Goal: Book appointment/travel/reservation

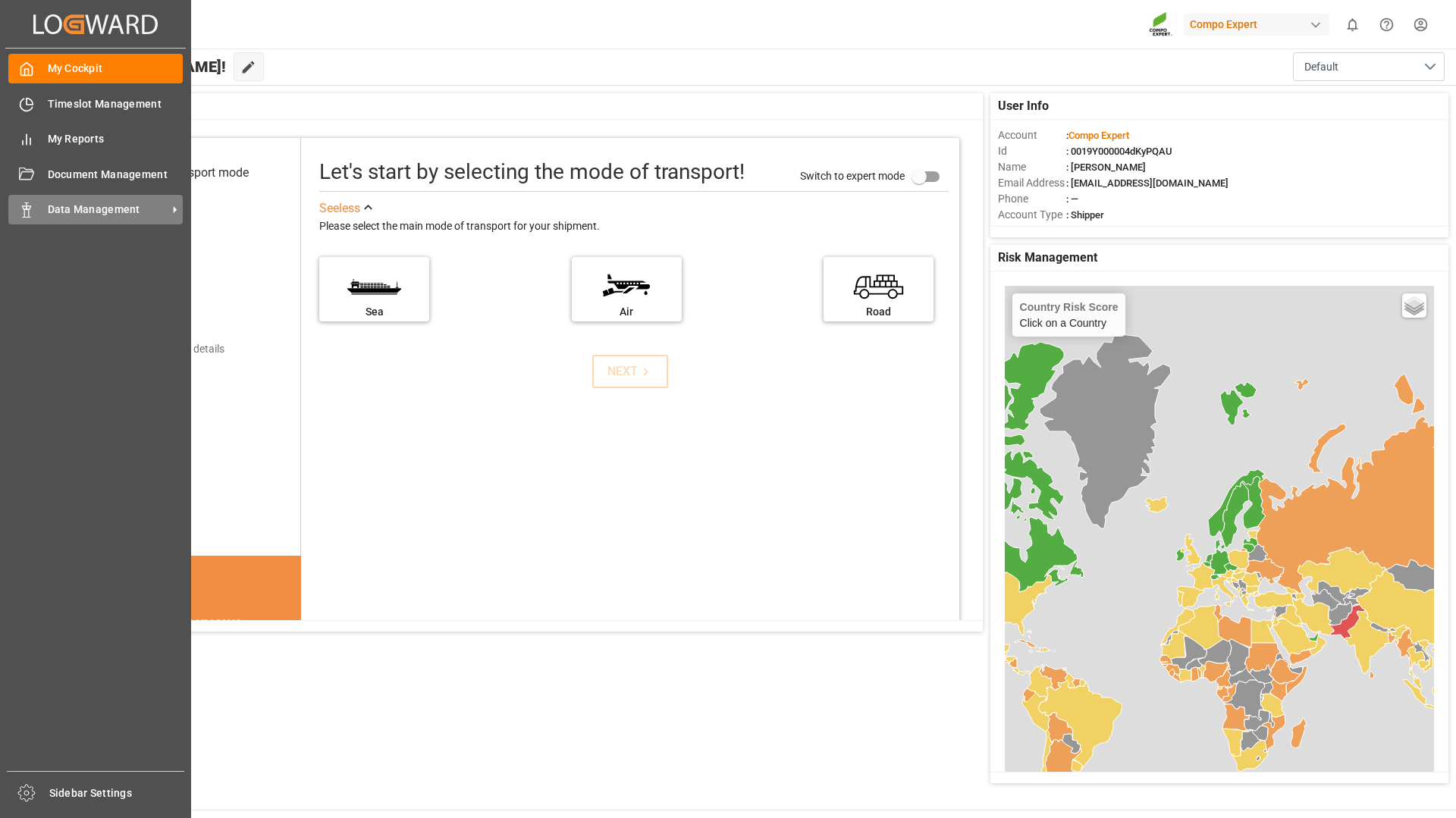
click at [75, 213] on span "Data Management" at bounding box center [107, 210] width 120 height 15
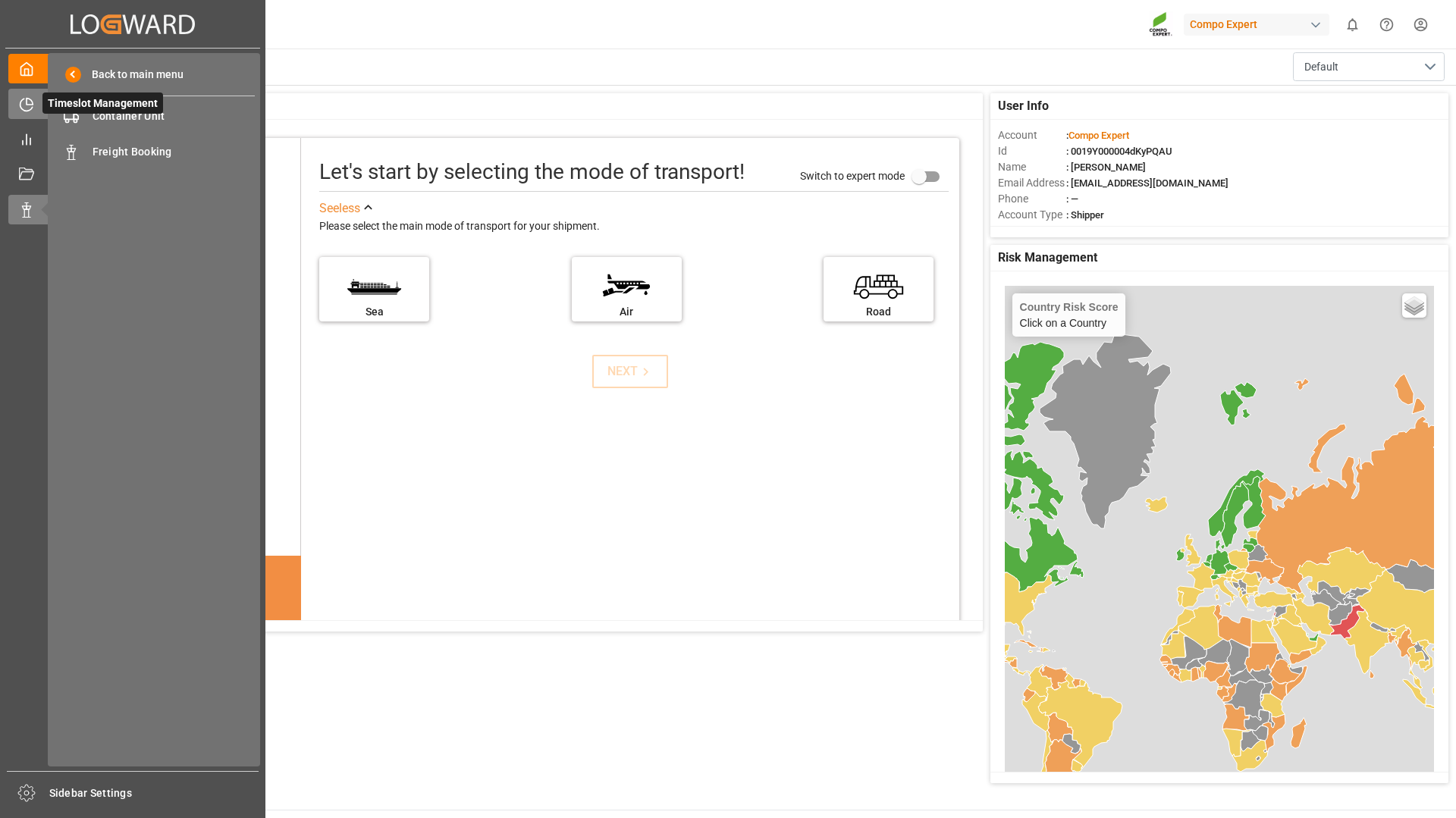
click at [17, 109] on div at bounding box center [21, 104] width 26 height 15
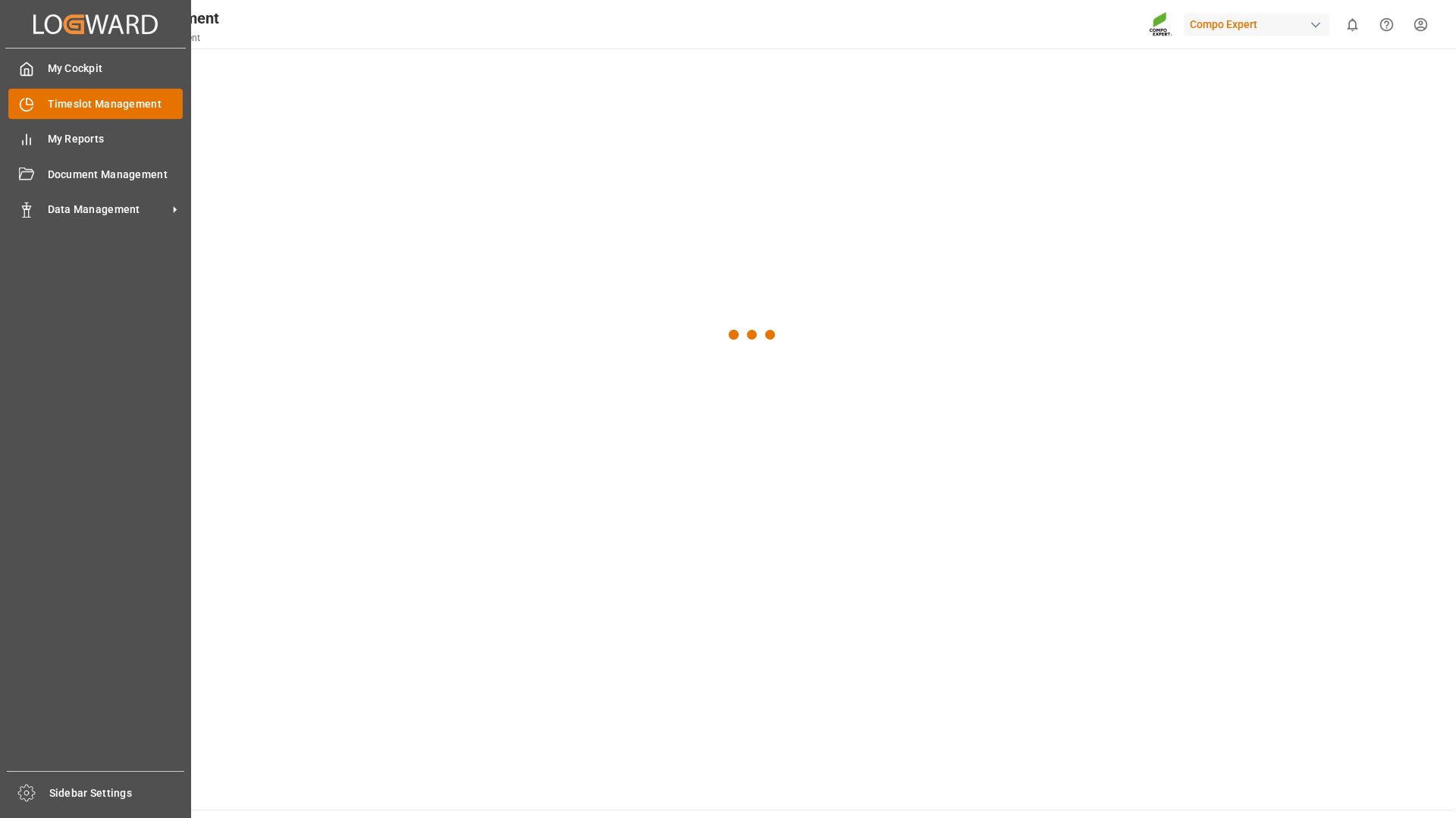
click at [64, 109] on span "Timeslot Management" at bounding box center [115, 104] width 135 height 15
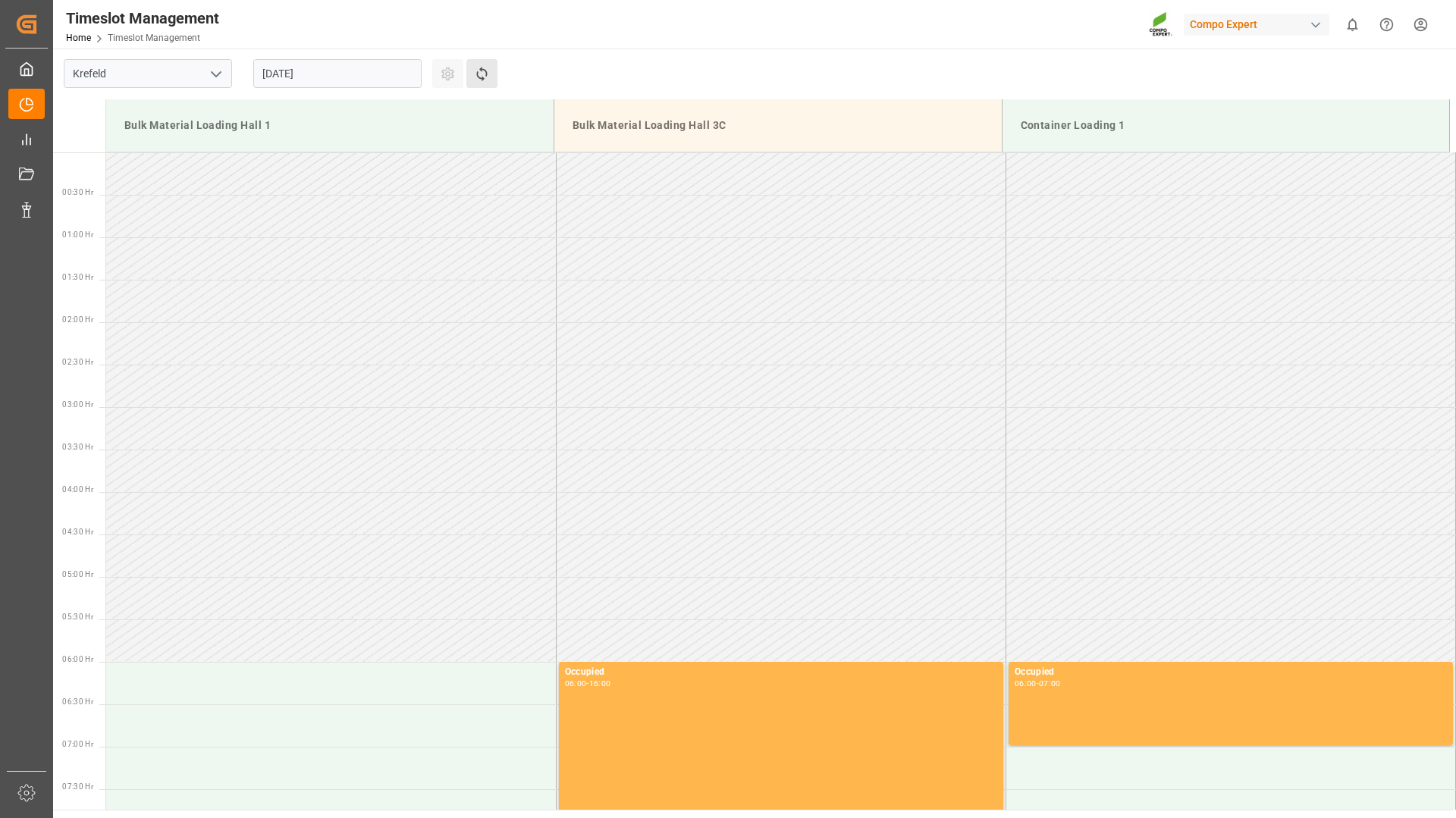
scroll to position [1179, 0]
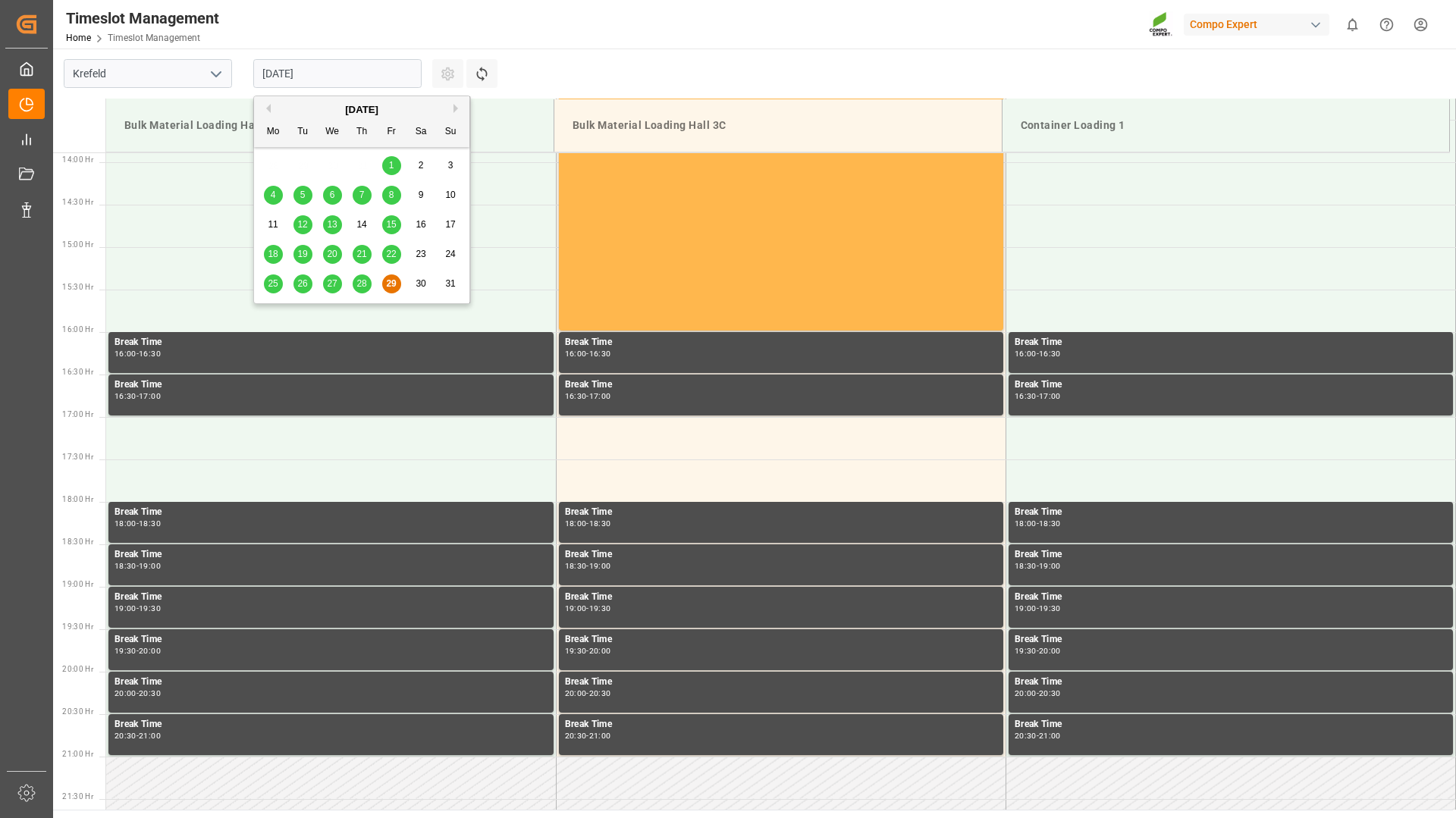
click at [375, 72] on input "[DATE]" at bounding box center [338, 73] width 168 height 29
click at [459, 106] on button "Next Month" at bounding box center [458, 107] width 9 height 9
click at [278, 196] on div "8" at bounding box center [274, 195] width 19 height 18
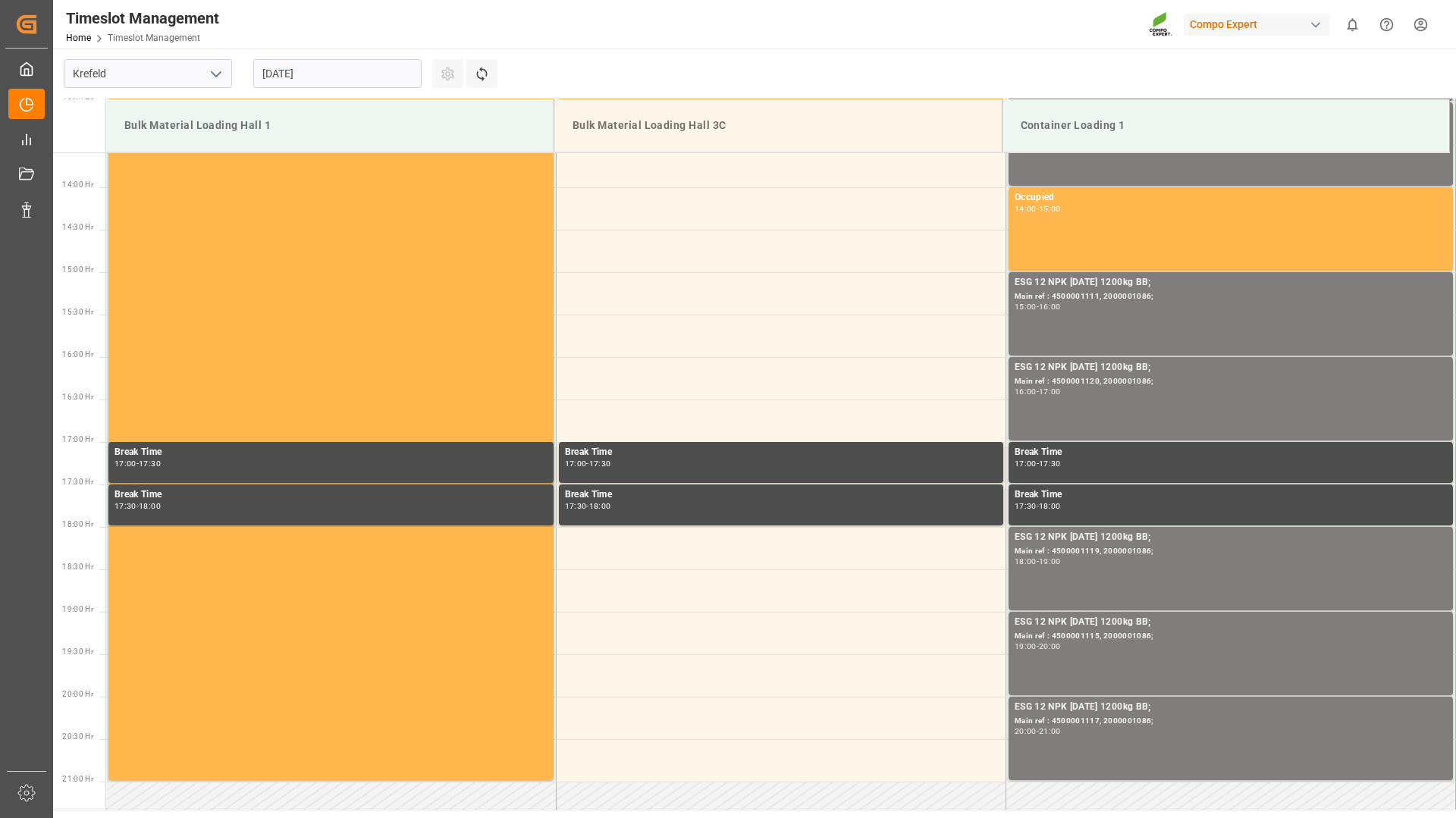
scroll to position [1002, 0]
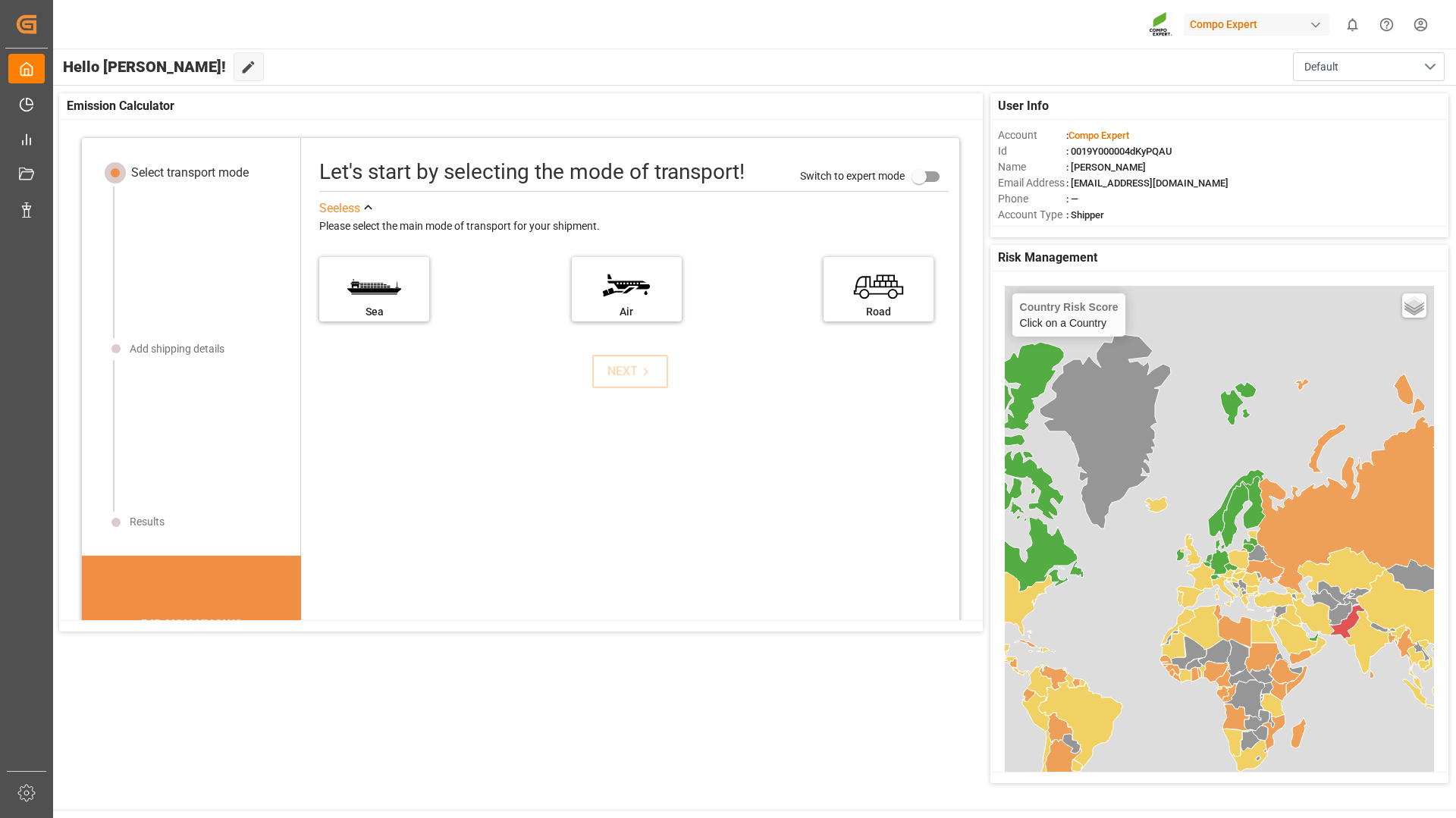
click at [1417, 22] on html "Created by potrace 1.15, written by [PERSON_NAME] [DATE]-[DATE] Created by potr…" at bounding box center [728, 409] width 1456 height 818
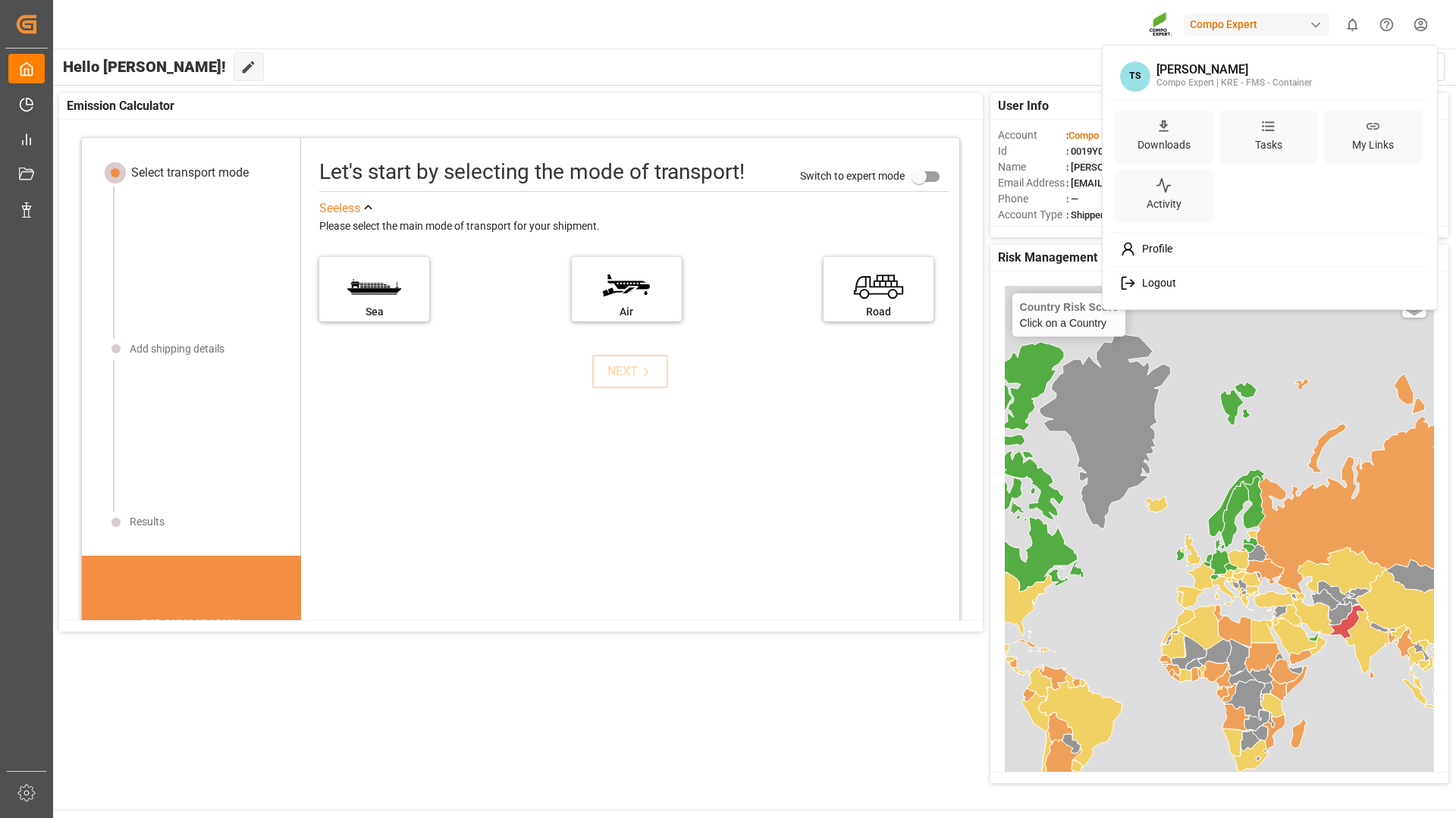
click at [1006, 45] on html "Created by potrace 1.15, written by [PERSON_NAME] [DATE]-[DATE] Created by potr…" at bounding box center [728, 409] width 1456 height 818
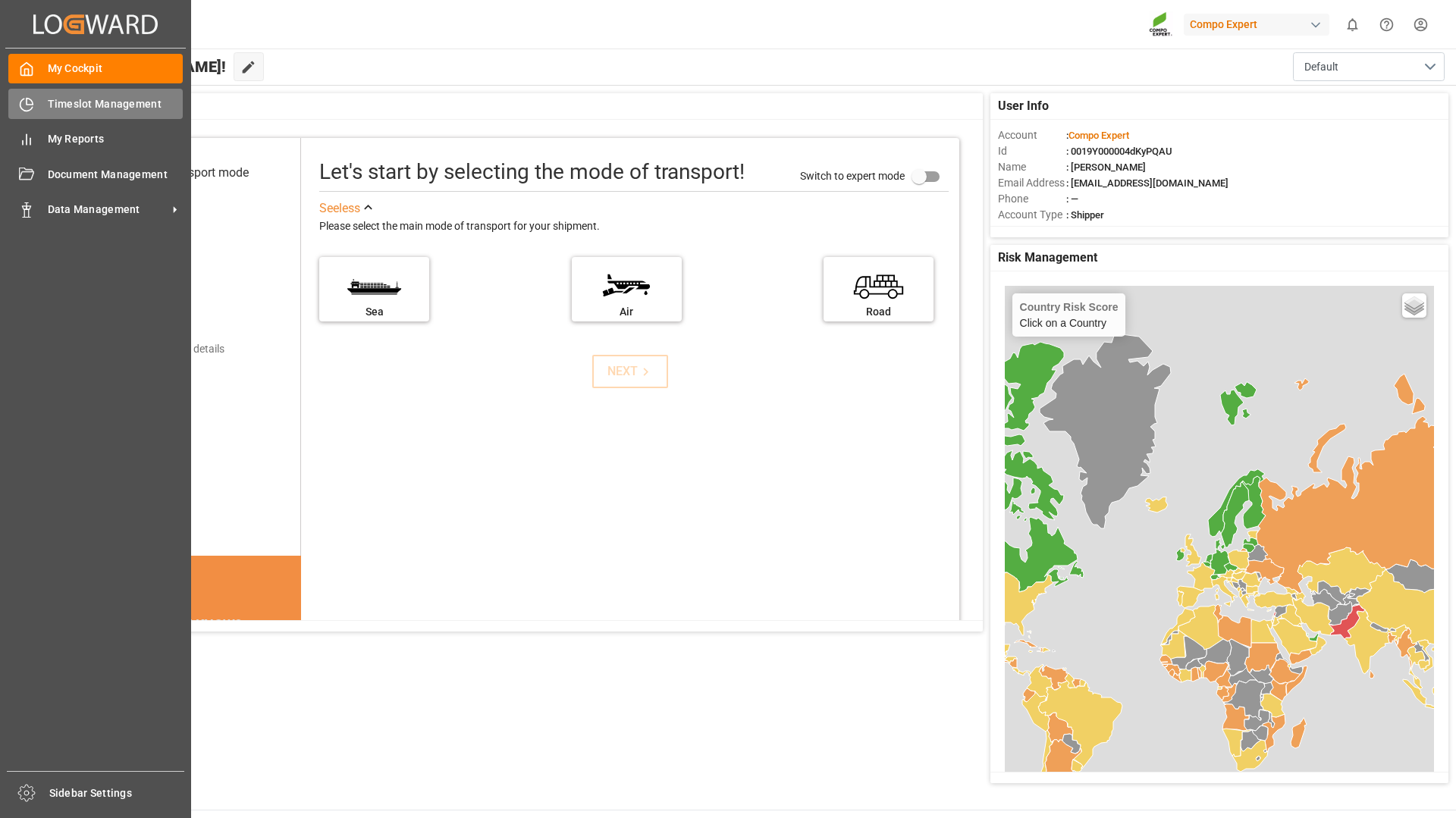
click at [51, 103] on span "Timeslot Management" at bounding box center [115, 104] width 135 height 15
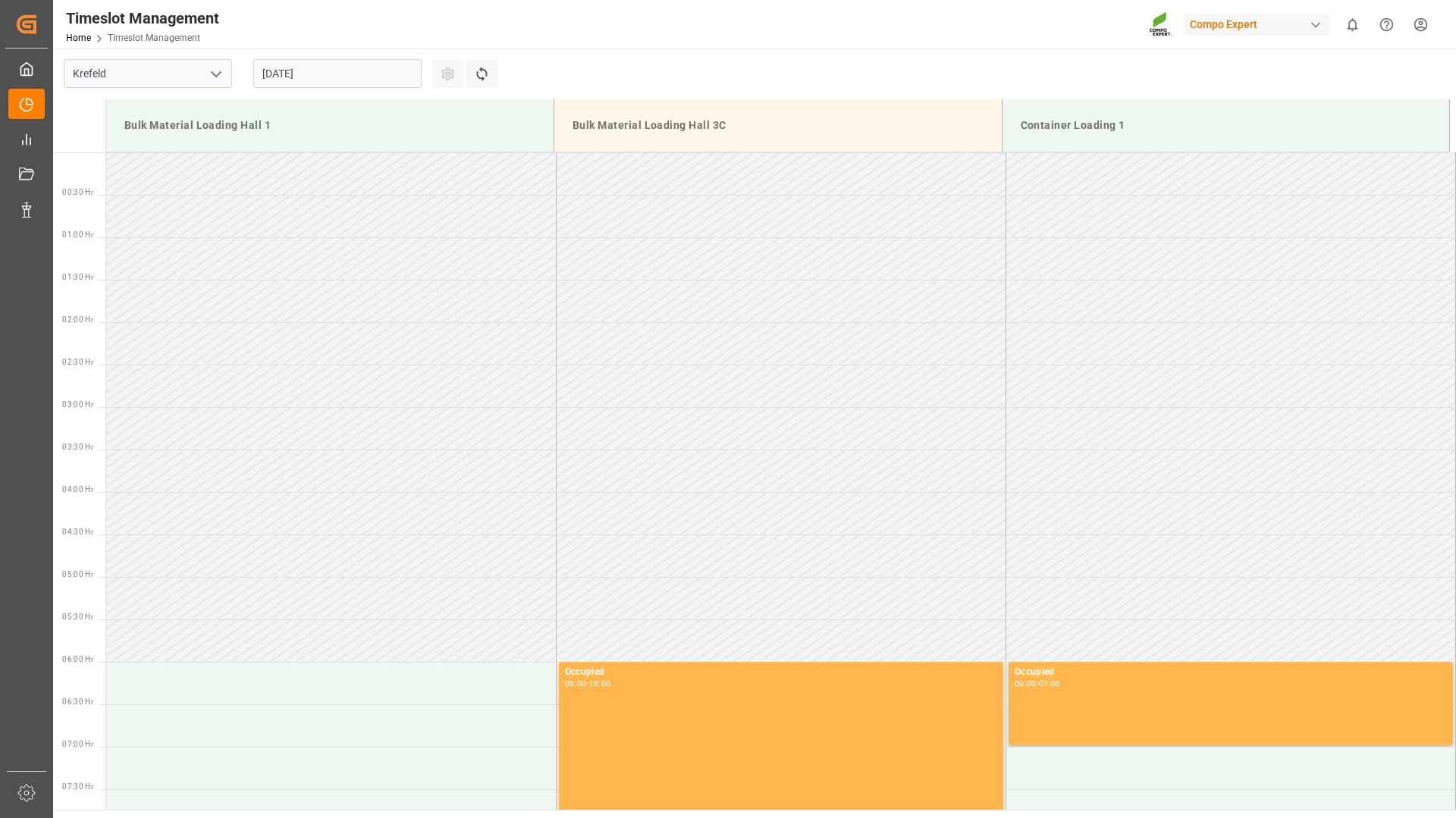
scroll to position [1179, 0]
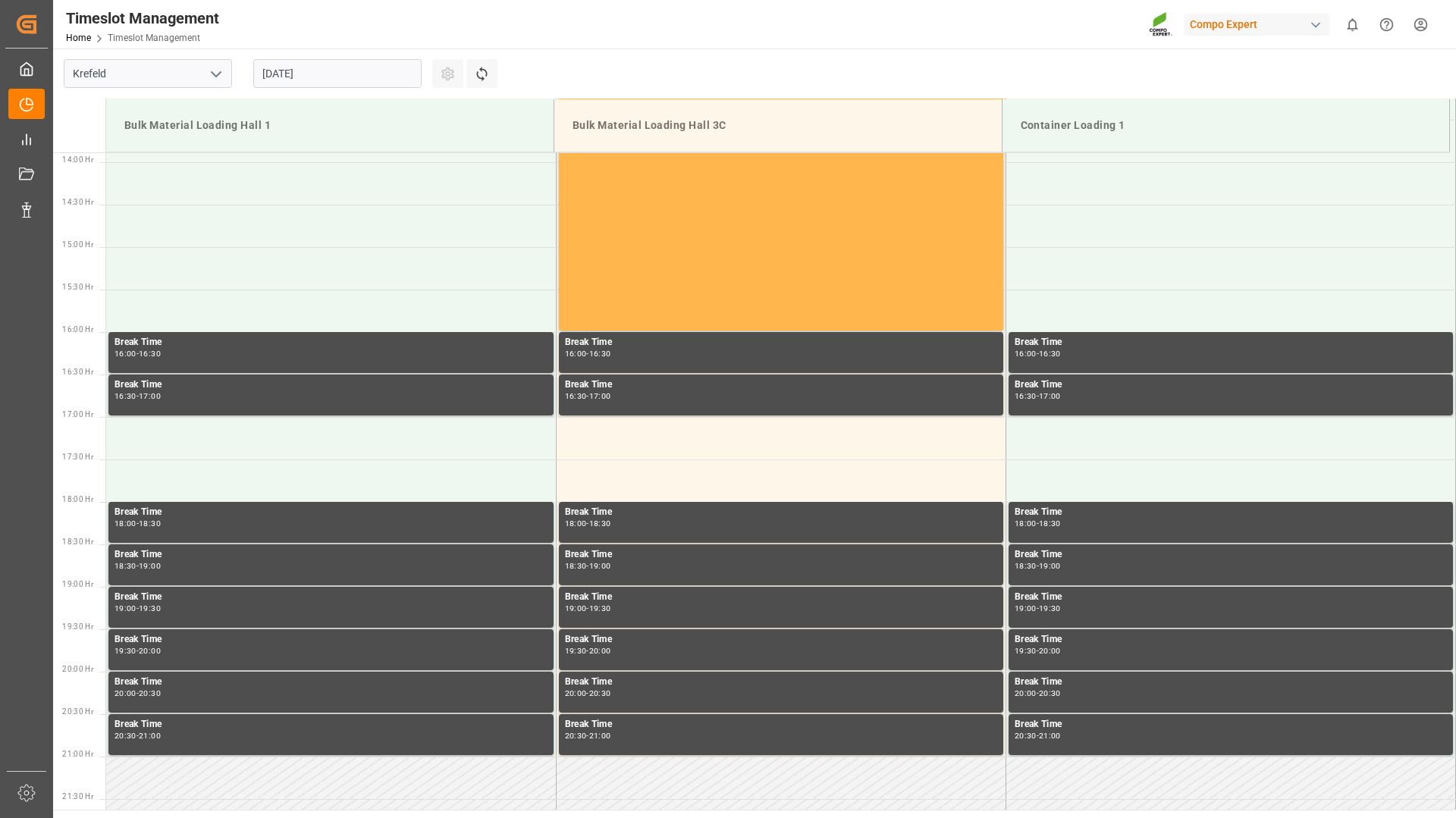
click at [385, 76] on input "[DATE]" at bounding box center [338, 73] width 168 height 29
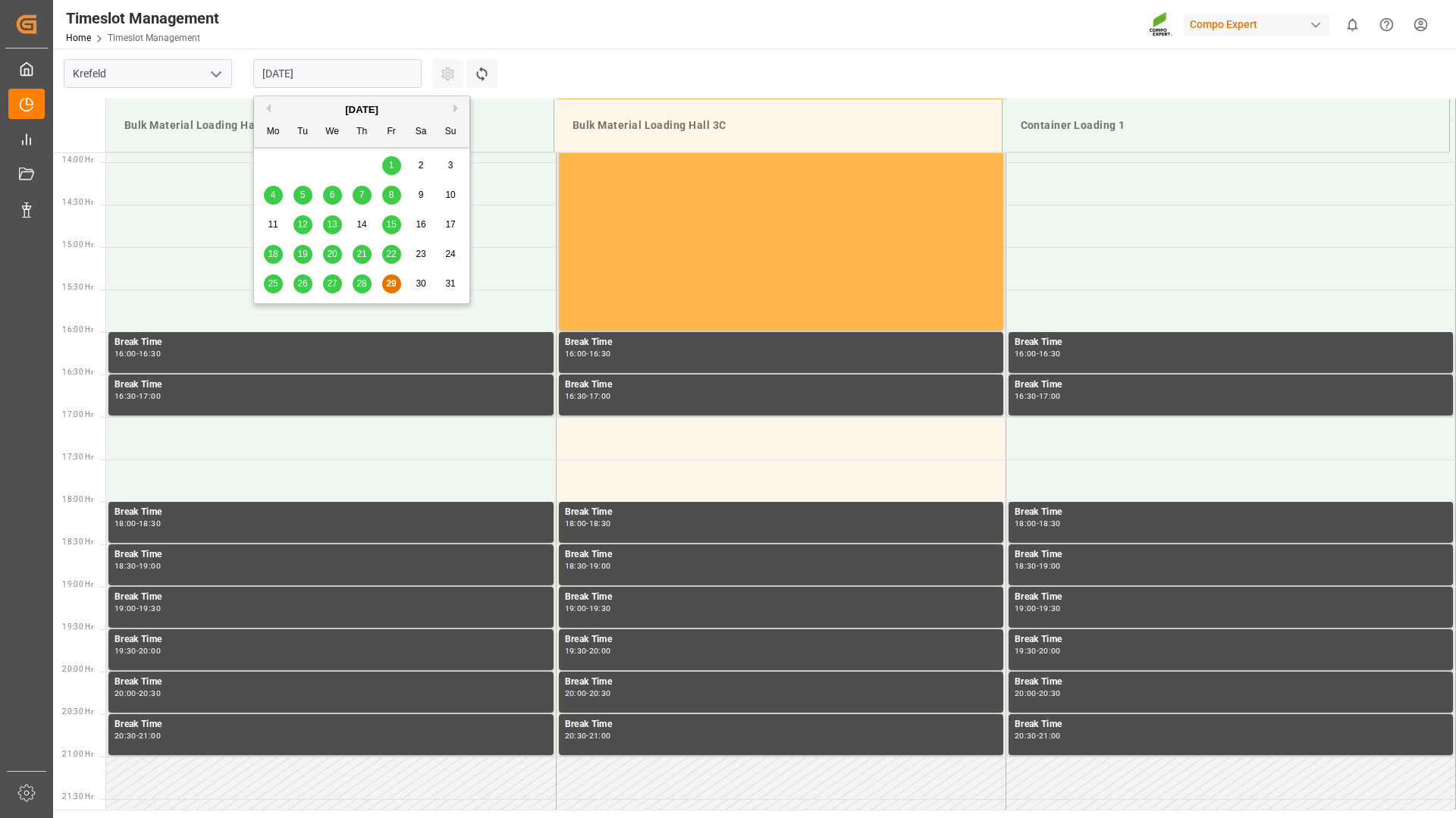
click at [461, 110] on button "Next Month" at bounding box center [458, 107] width 9 height 9
click at [268, 194] on div "8" at bounding box center [274, 195] width 19 height 18
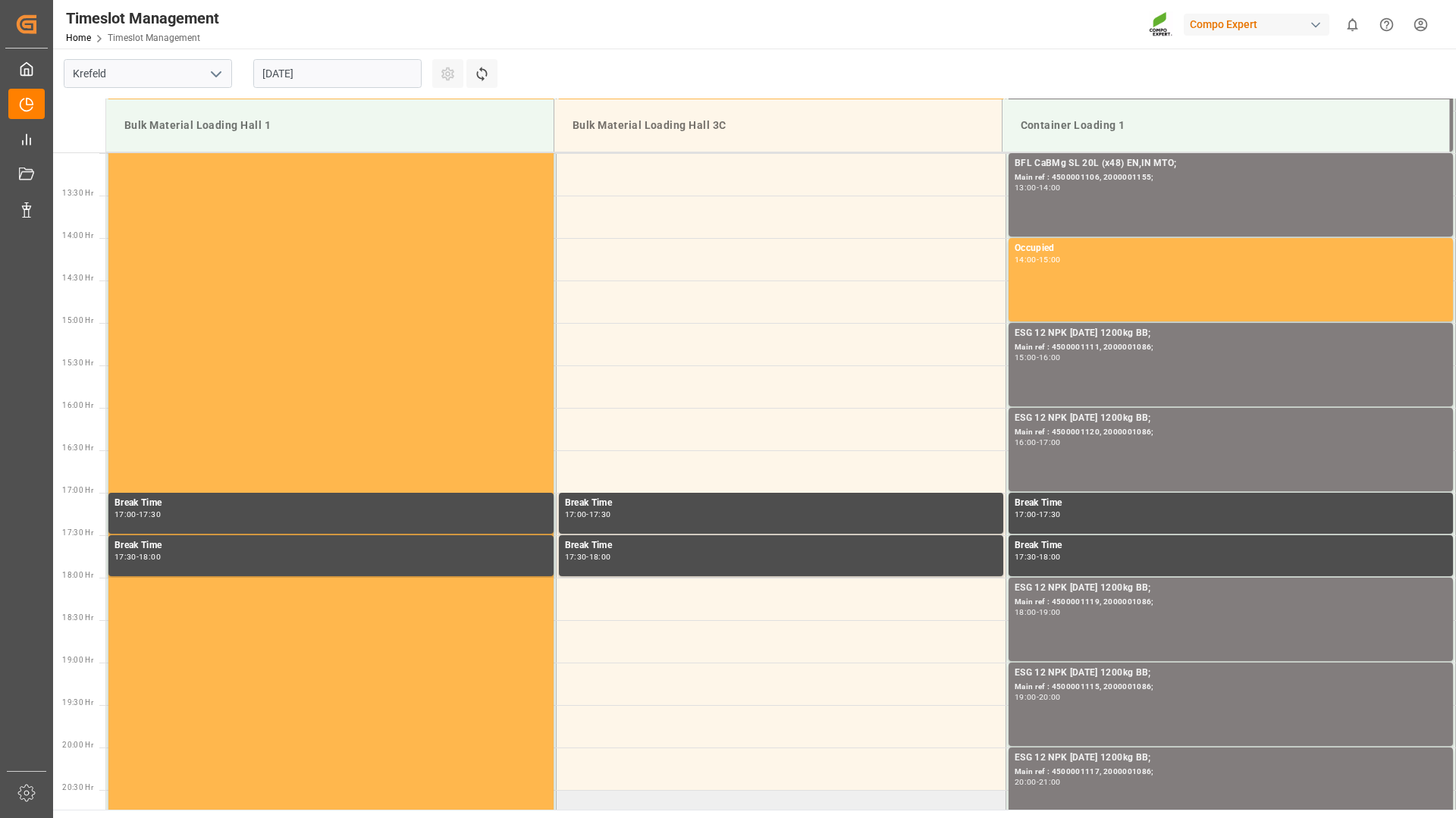
scroll to position [1382, 0]
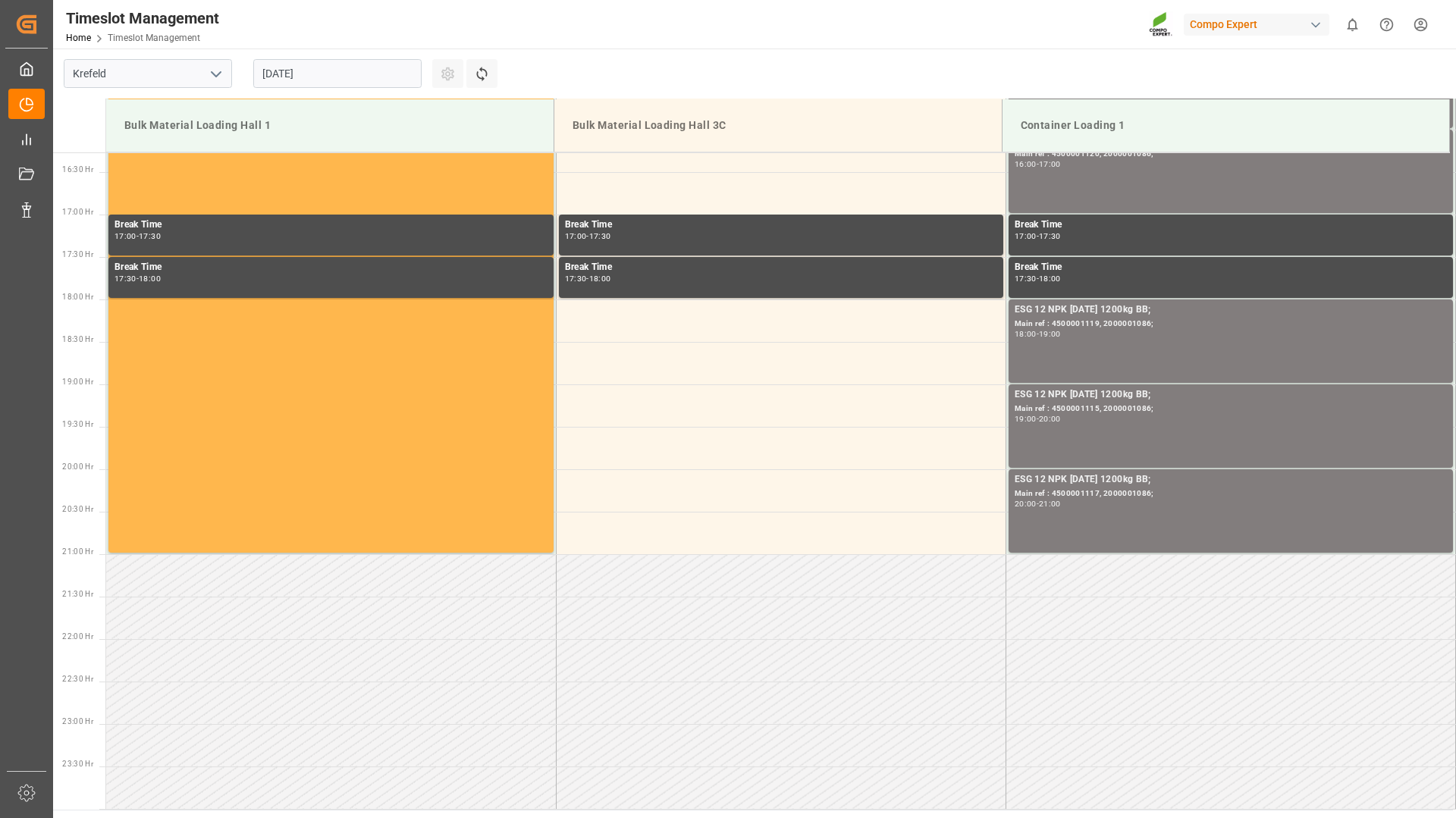
click at [367, 67] on input "[DATE]" at bounding box center [338, 73] width 168 height 29
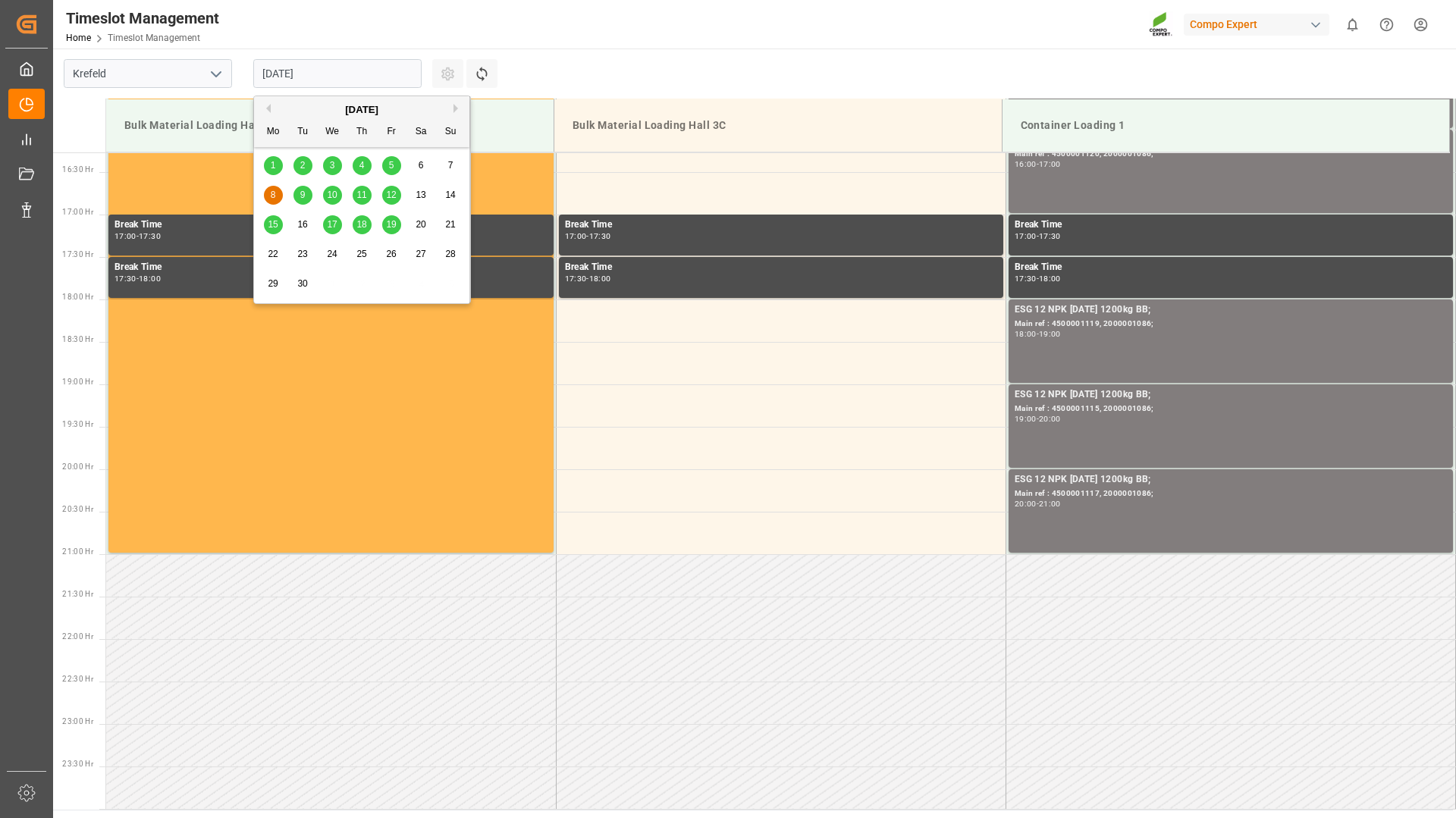
click at [360, 198] on span "11" at bounding box center [361, 194] width 10 height 11
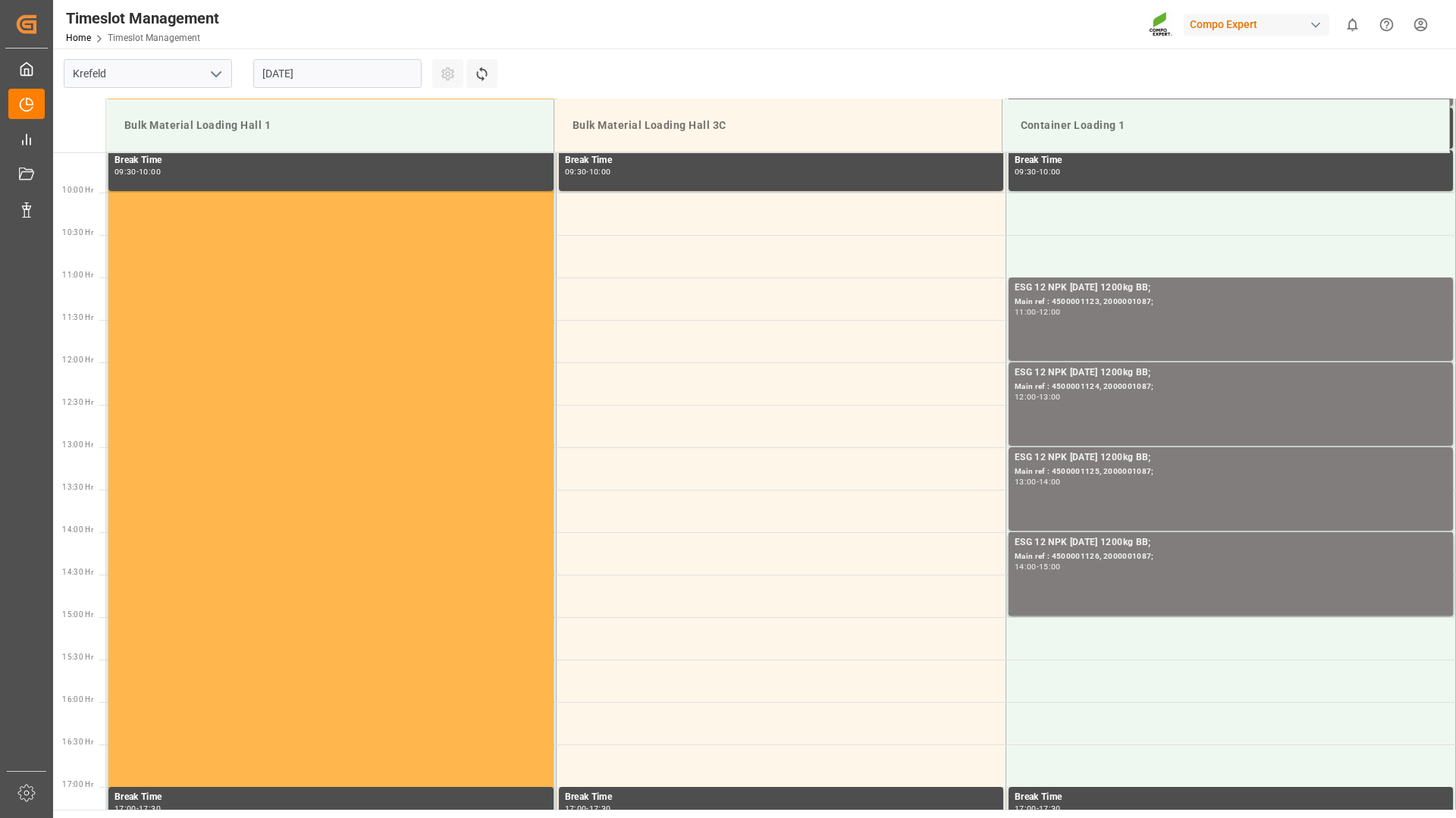
scroll to position [733, 0]
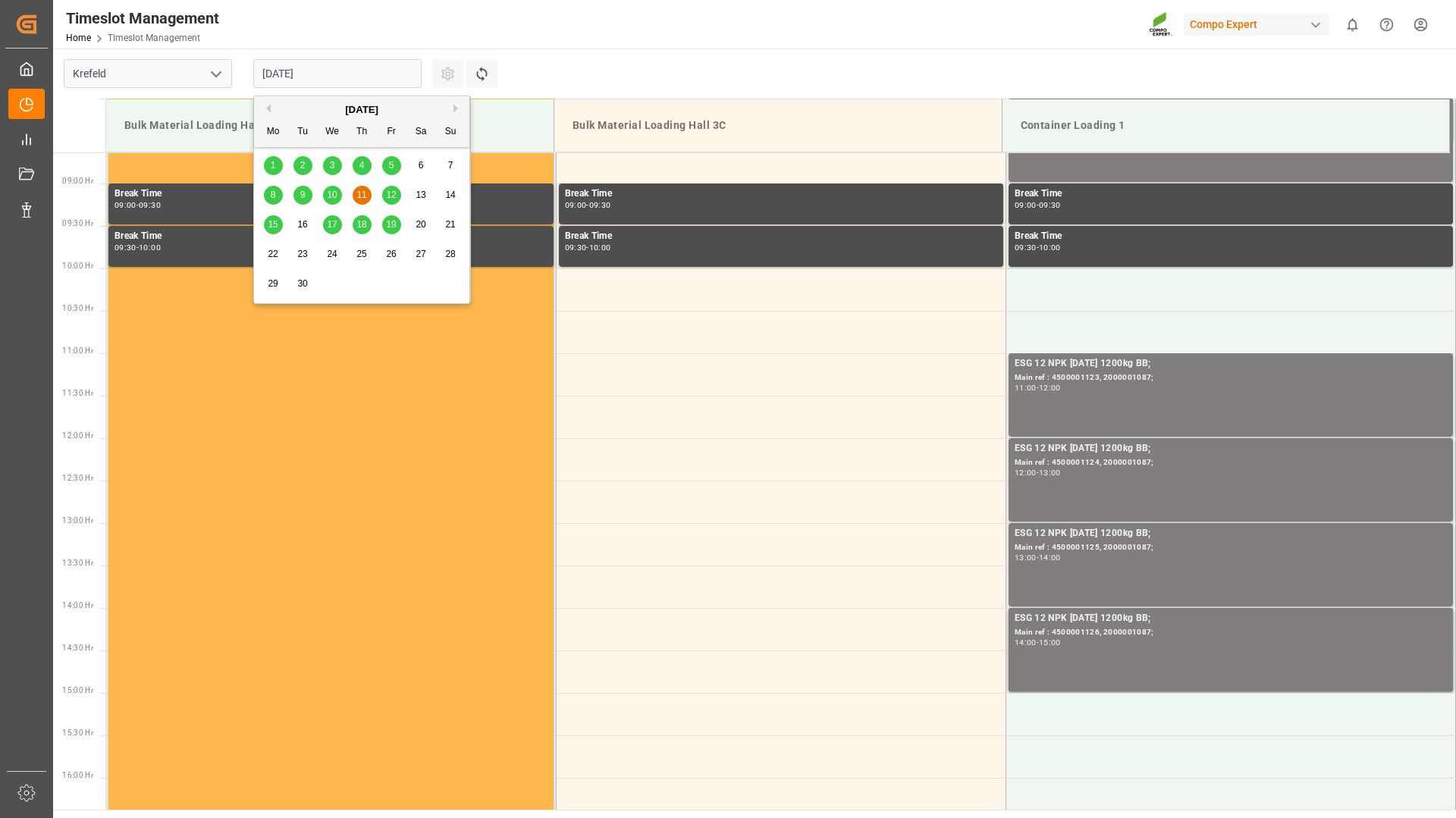
click at [347, 73] on input "[DATE]" at bounding box center [338, 73] width 168 height 29
click at [395, 193] on span "12" at bounding box center [391, 194] width 10 height 11
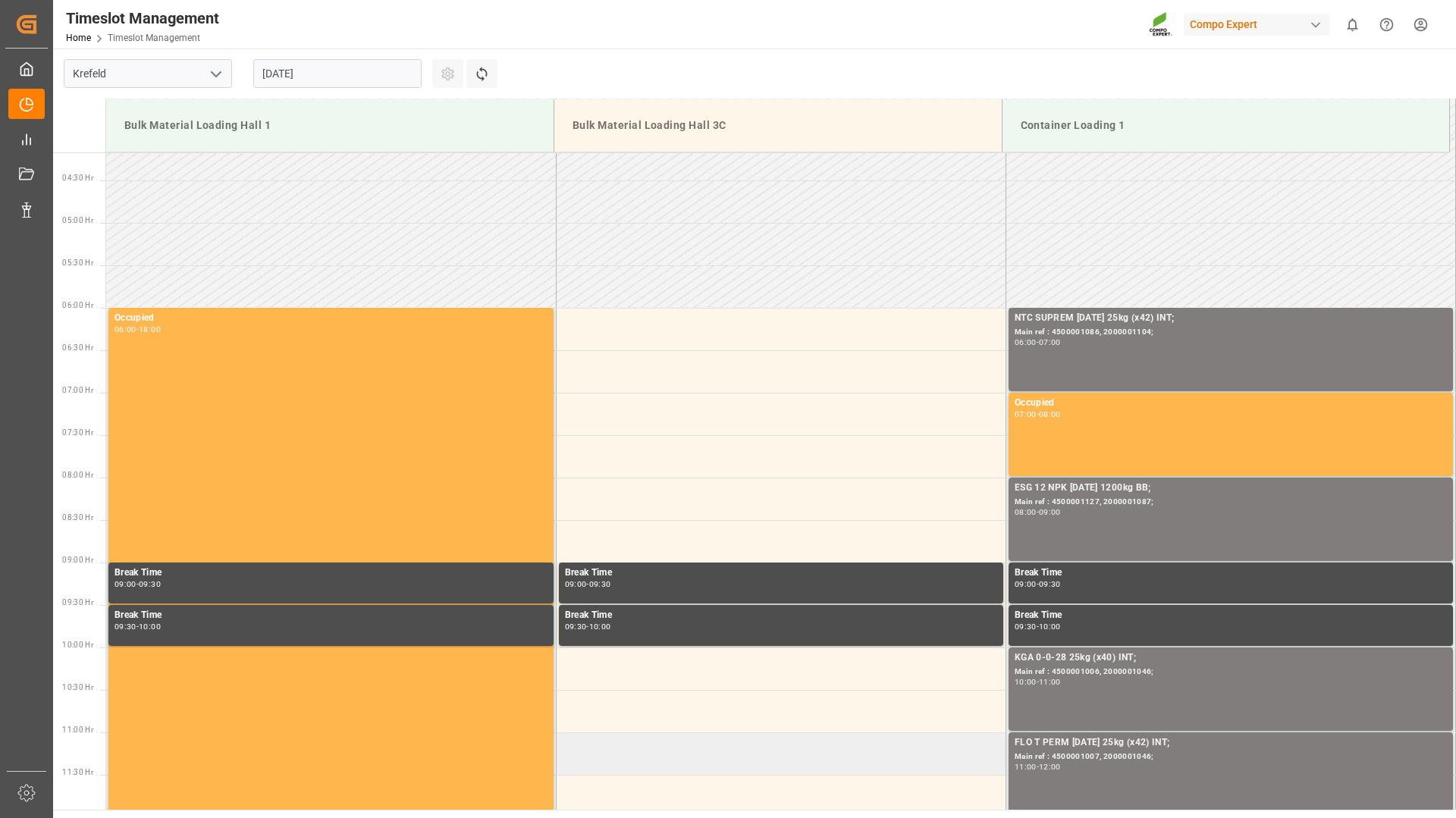
scroll to position [278, 0]
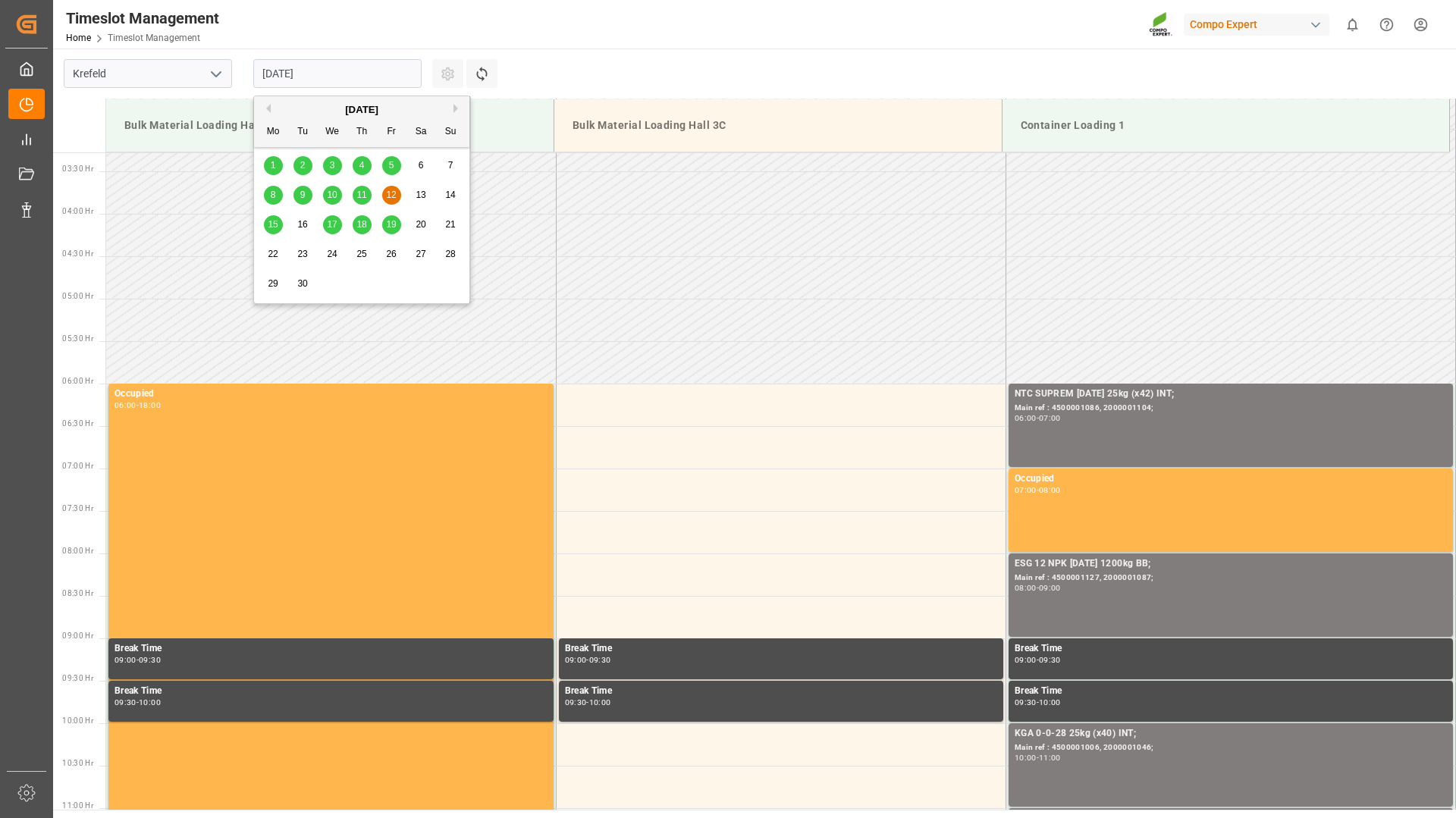
click at [381, 64] on input "[DATE]" at bounding box center [338, 73] width 168 height 29
click at [358, 202] on div "11" at bounding box center [363, 195] width 19 height 18
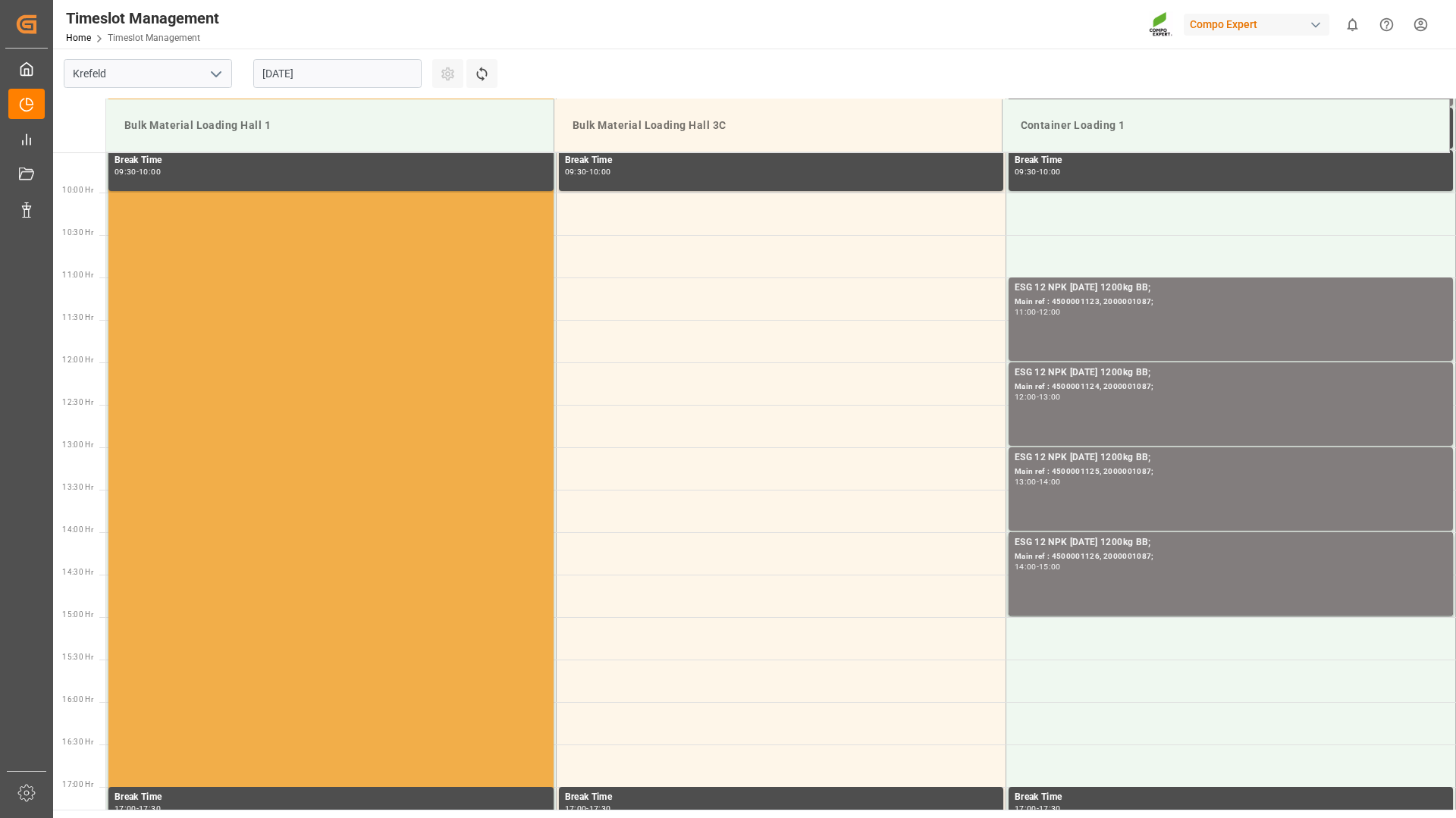
scroll to position [885, 0]
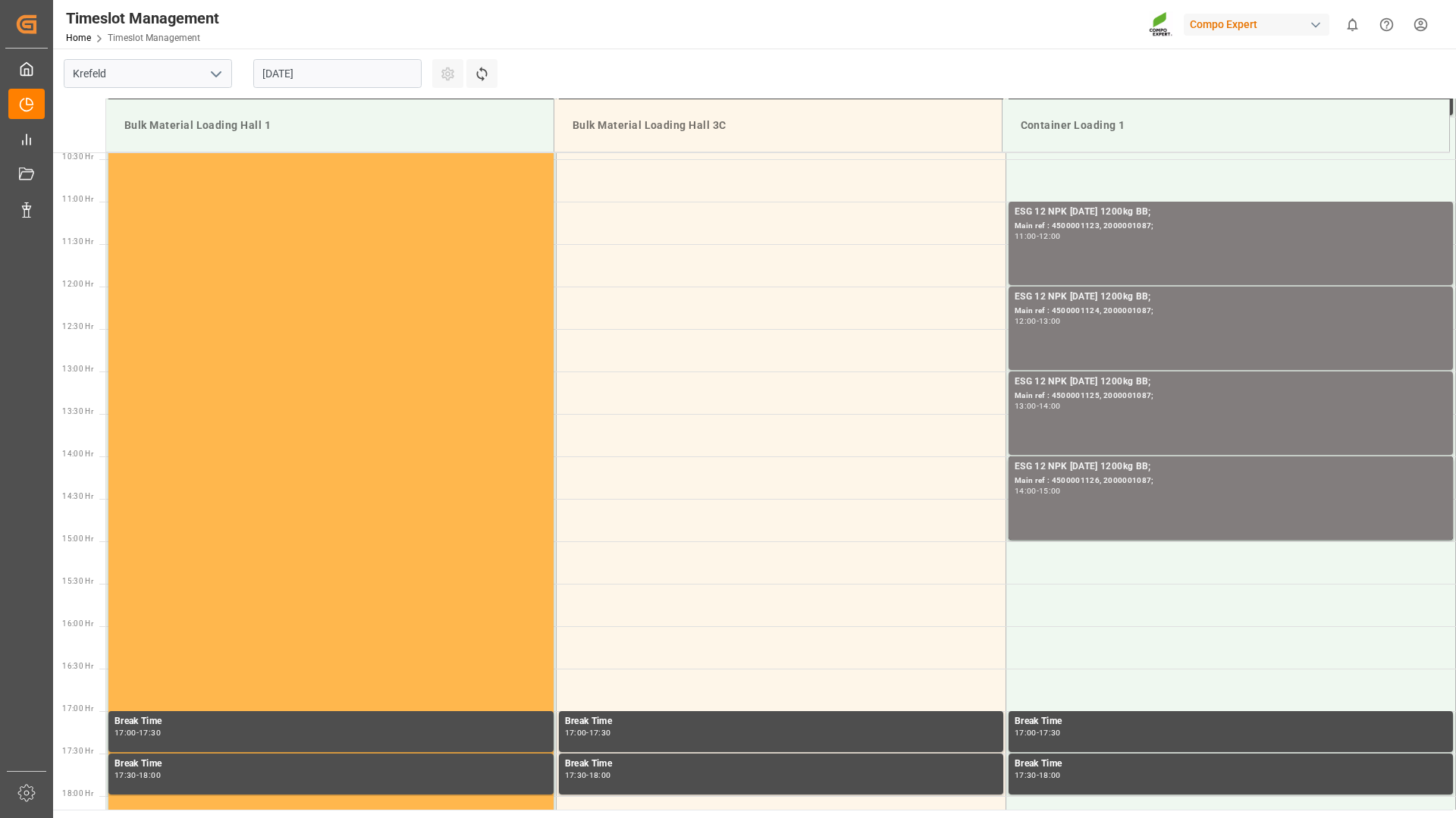
click at [374, 69] on input "[DATE]" at bounding box center [338, 73] width 168 height 29
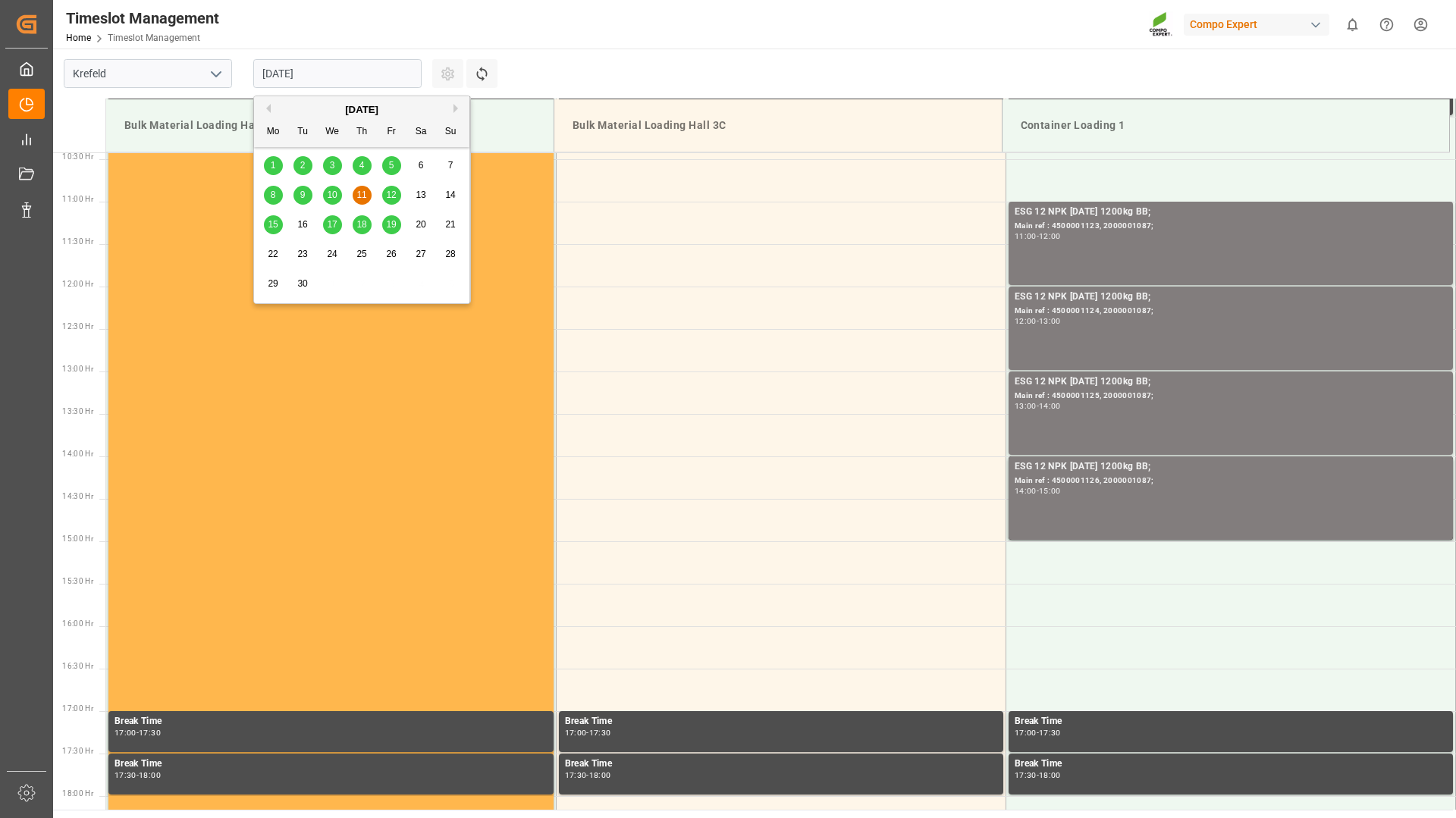
click at [332, 198] on span "10" at bounding box center [332, 194] width 10 height 11
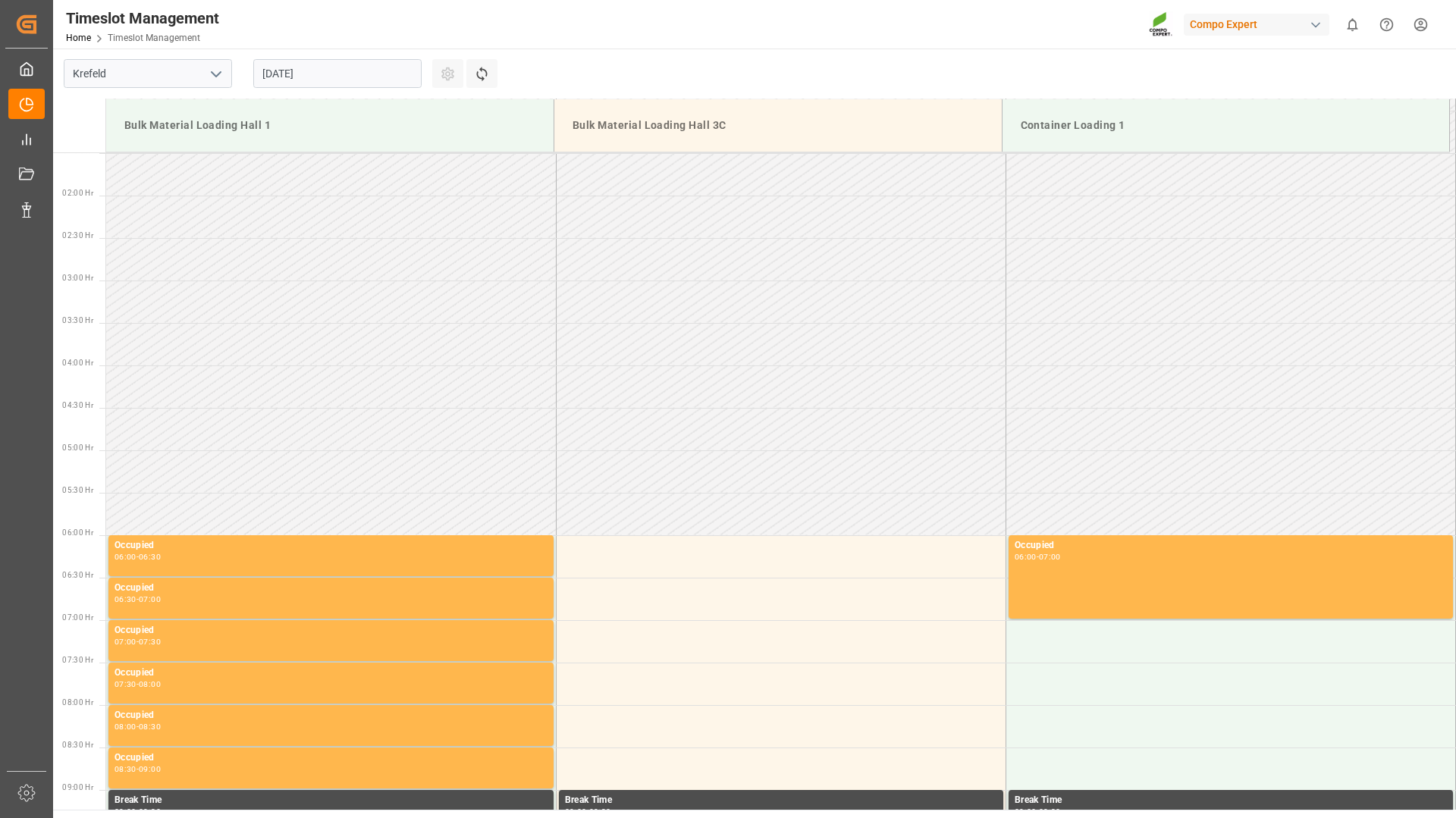
scroll to position [51, 0]
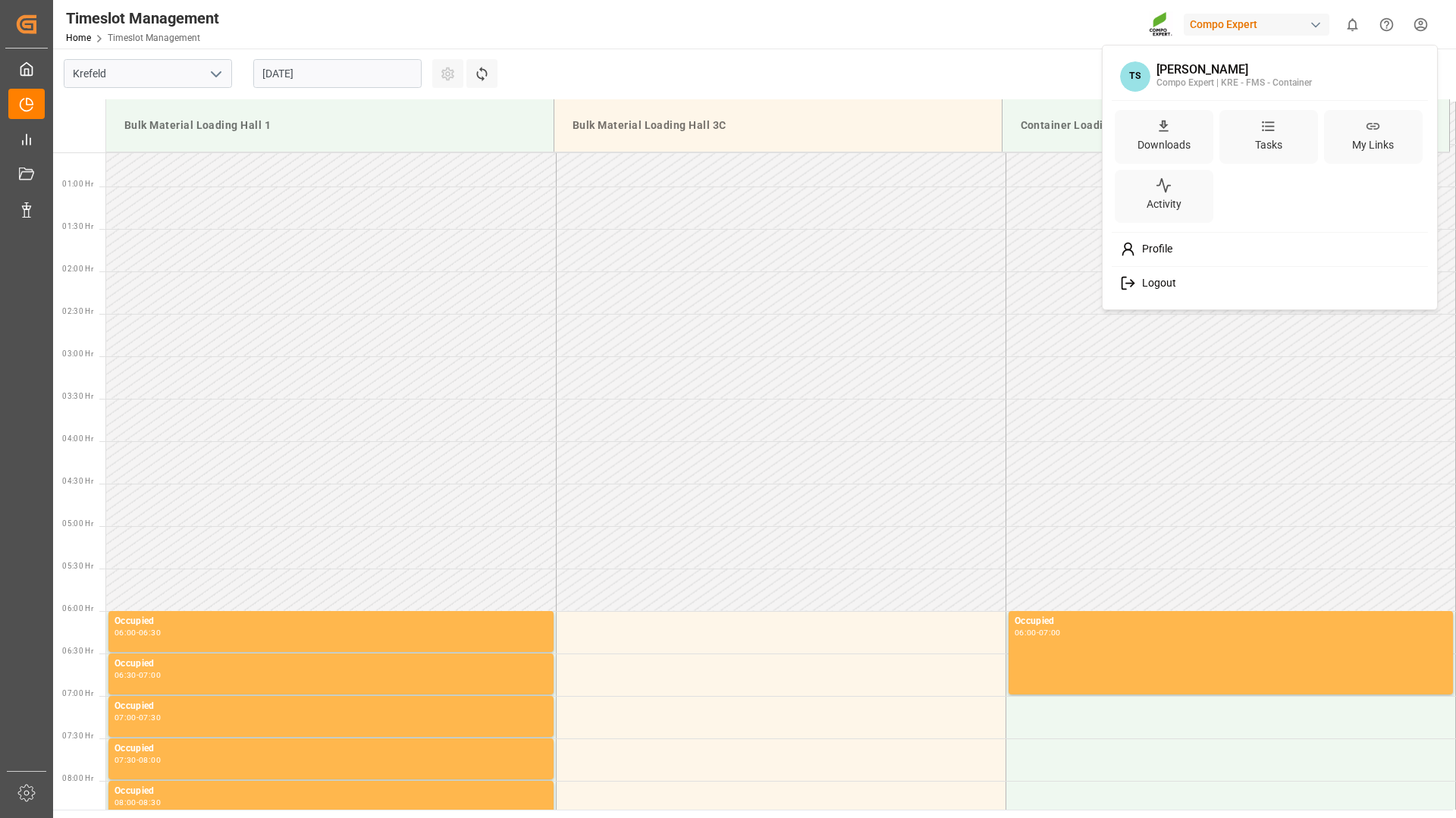
click at [1424, 27] on html "Created by potrace 1.15, written by [PERSON_NAME] [DATE]-[DATE] Created by potr…" at bounding box center [728, 409] width 1456 height 818
click at [1150, 290] on span "Logout" at bounding box center [1156, 283] width 41 height 14
